Goal: Information Seeking & Learning: Learn about a topic

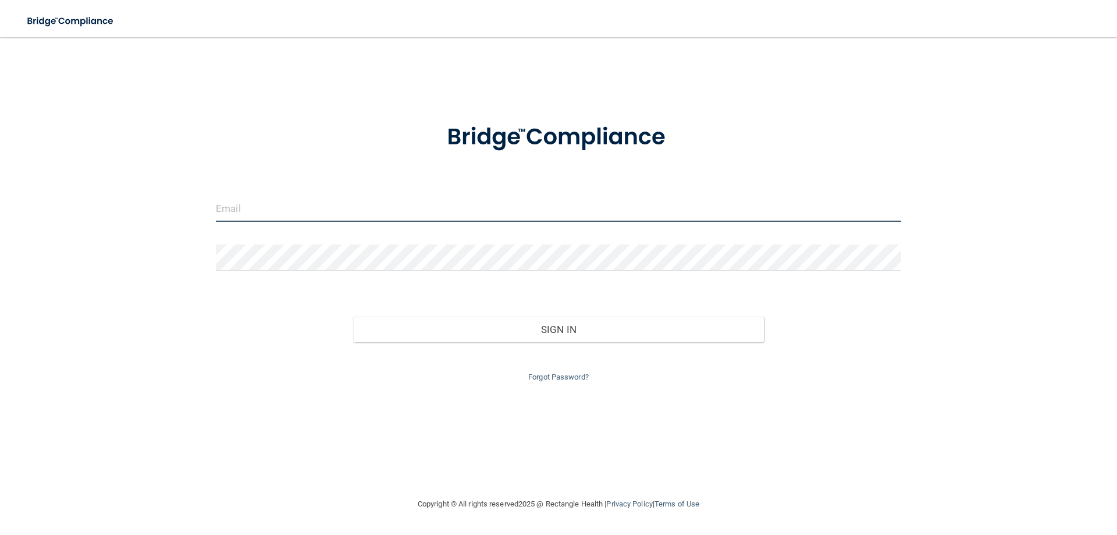
type input "[EMAIL_ADDRESS][DOMAIN_NAME]"
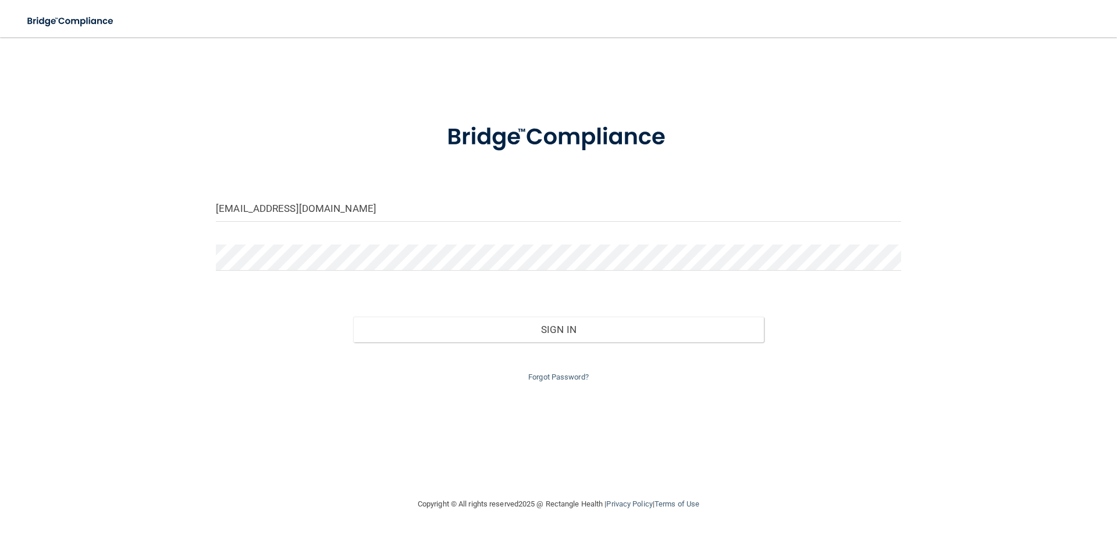
drag, startPoint x: 986, startPoint y: 0, endPoint x: 246, endPoint y: 368, distance: 827.2
click at [246, 368] on div "Forgot Password?" at bounding box center [558, 363] width 703 height 42
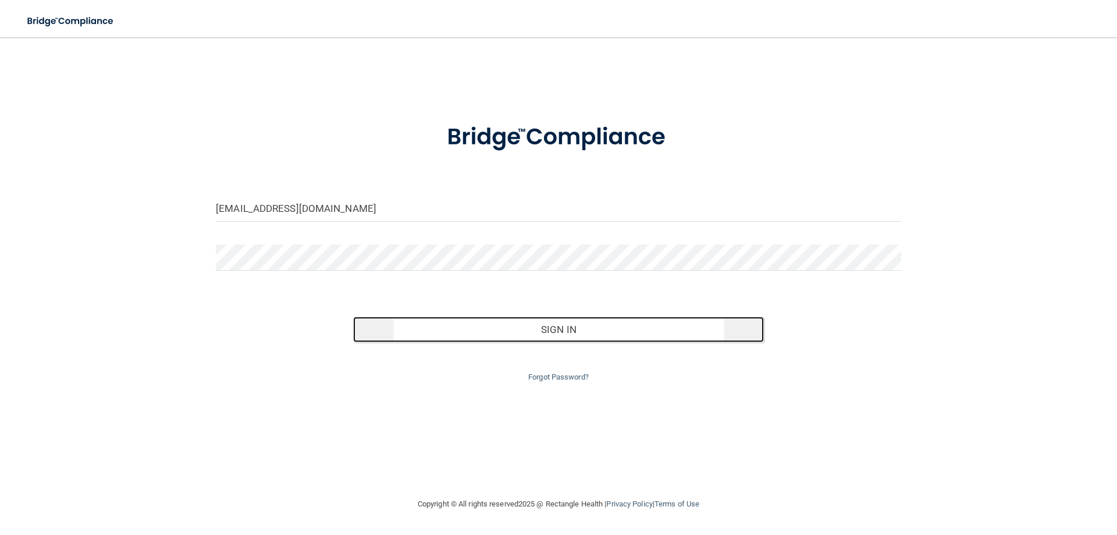
click at [457, 335] on button "Sign In" at bounding box center [558, 330] width 411 height 26
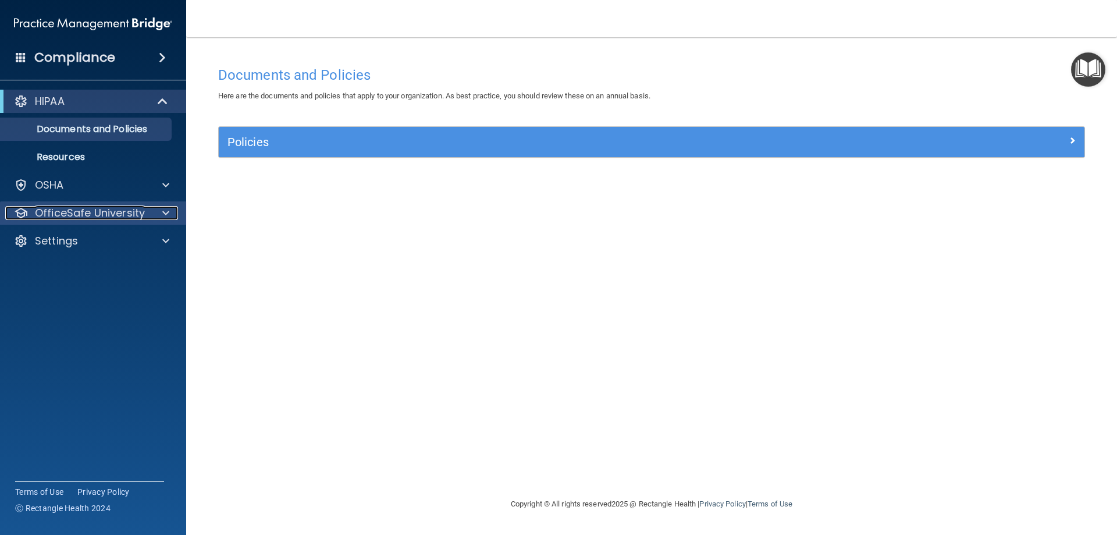
click at [129, 215] on p "OfficeSafe University" at bounding box center [90, 213] width 110 height 14
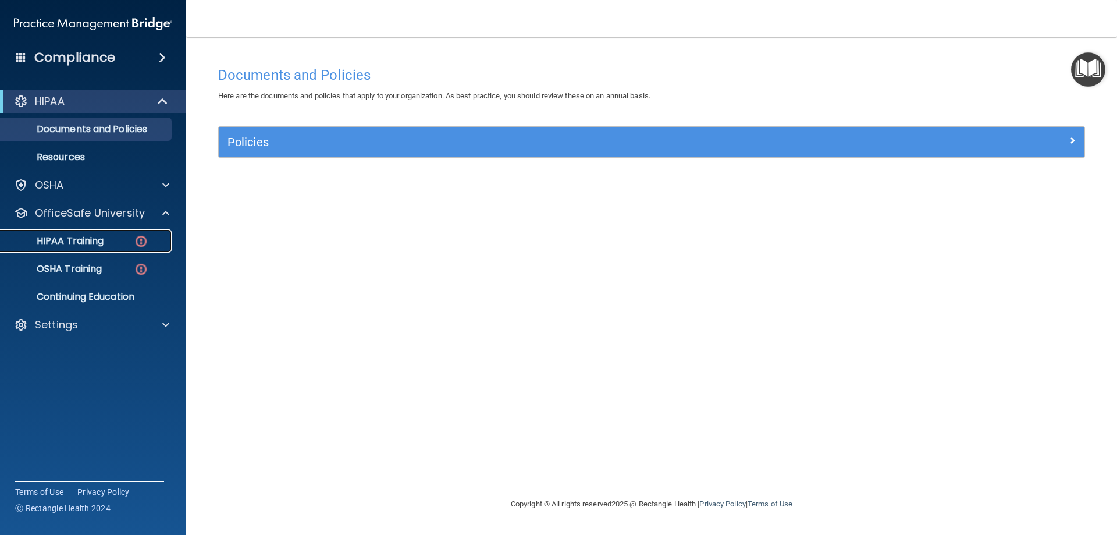
click at [105, 237] on div "HIPAA Training" at bounding box center [87, 241] width 159 height 12
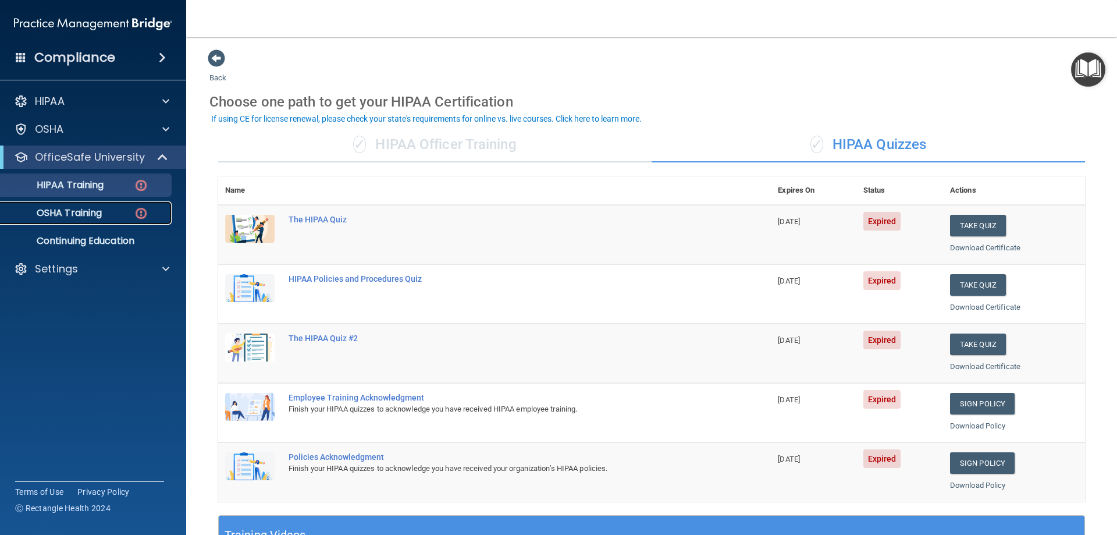
click at [107, 212] on div "OSHA Training" at bounding box center [87, 213] width 159 height 12
